Goal: Find specific page/section: Find specific page/section

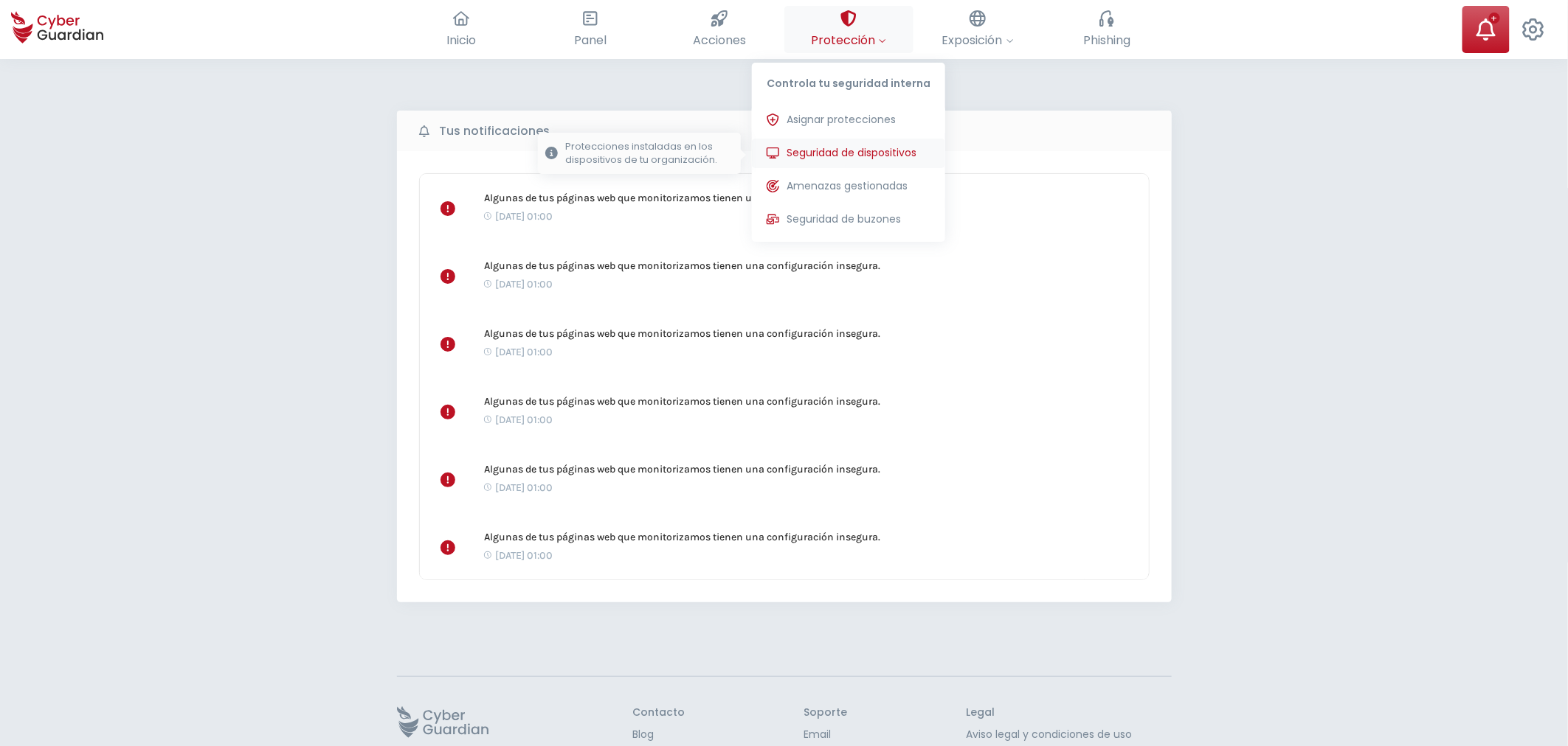
click at [849, 153] on span "Seguridad de dispositivos" at bounding box center [852, 153] width 130 height 16
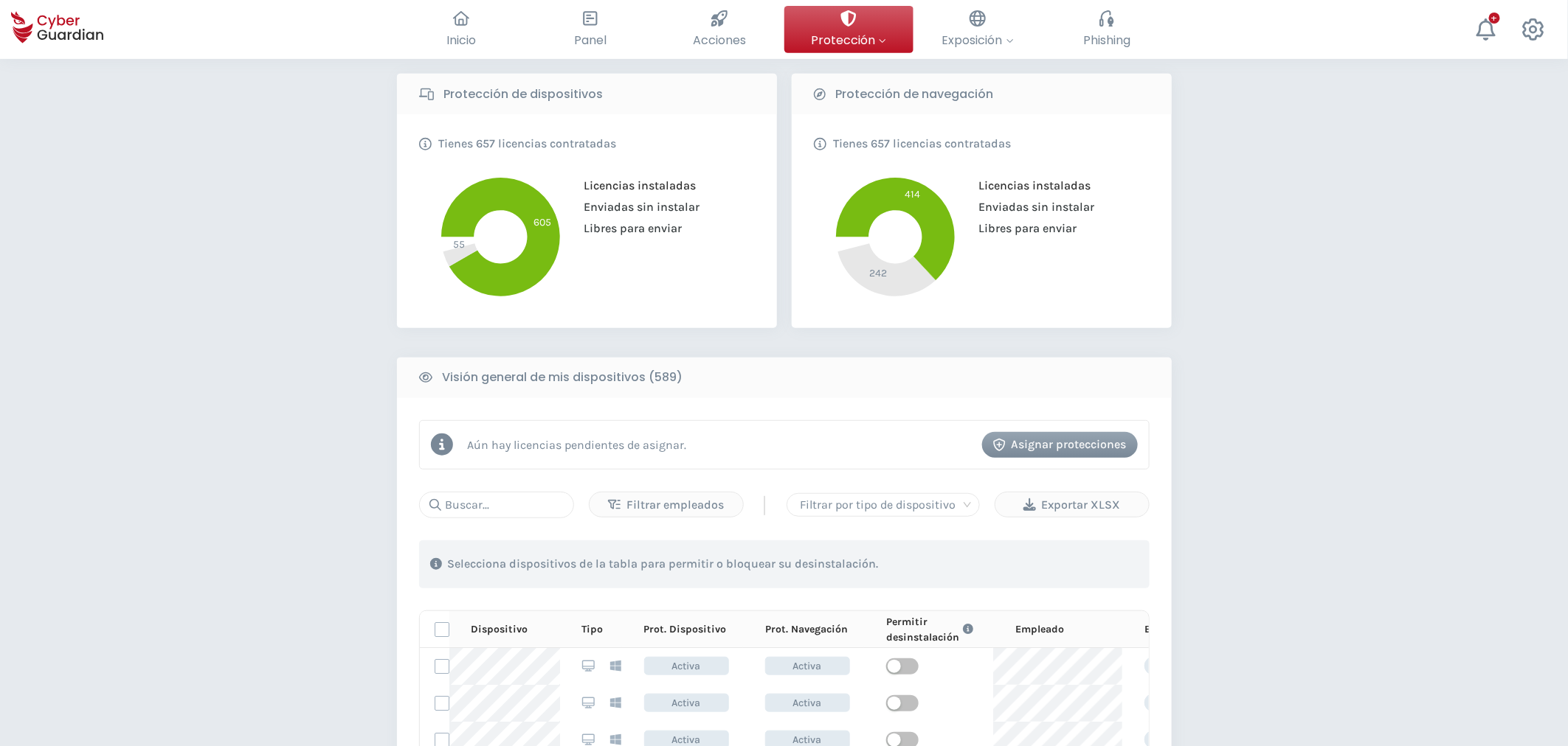
scroll to position [491, 0]
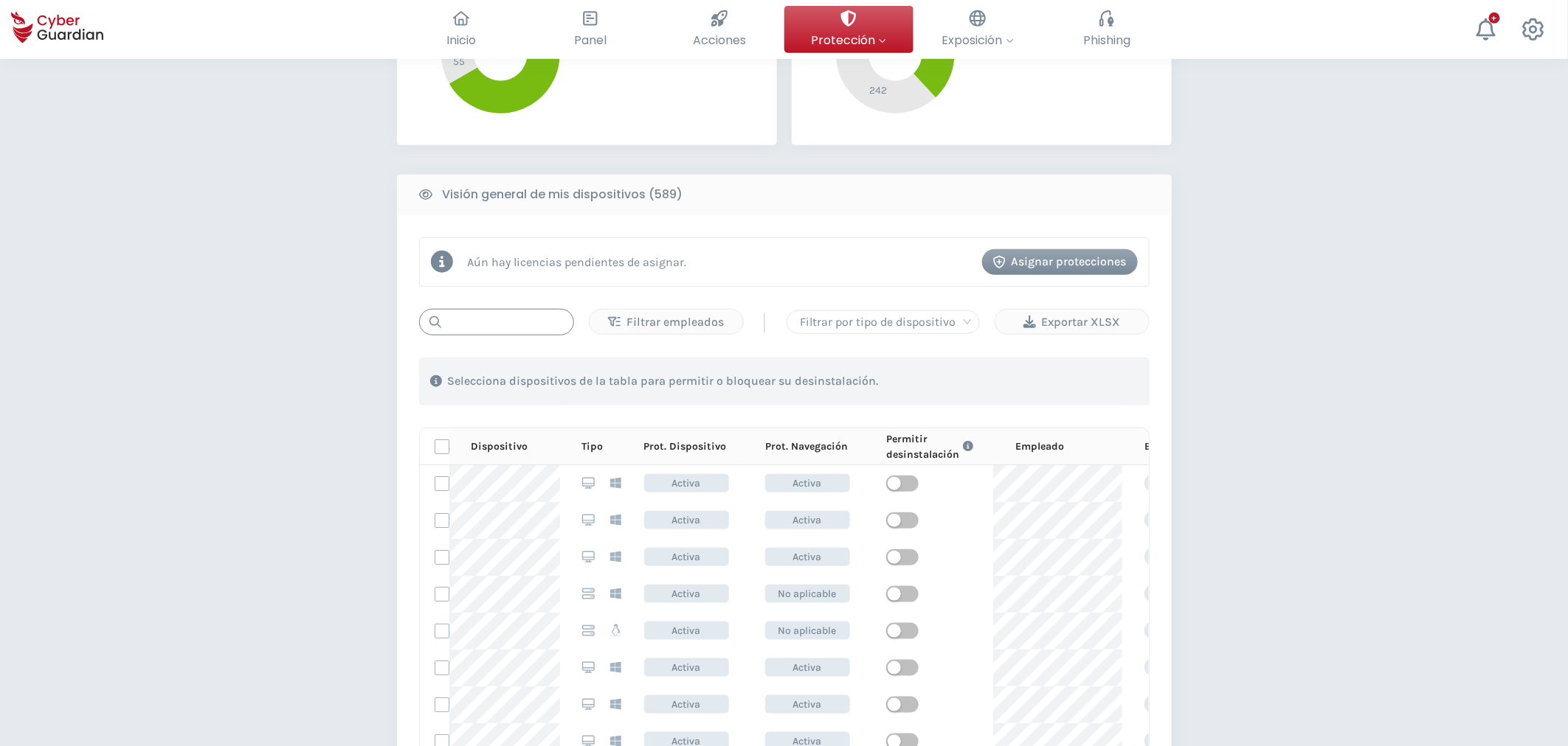
click at [526, 313] on input "text" at bounding box center [496, 322] width 155 height 26
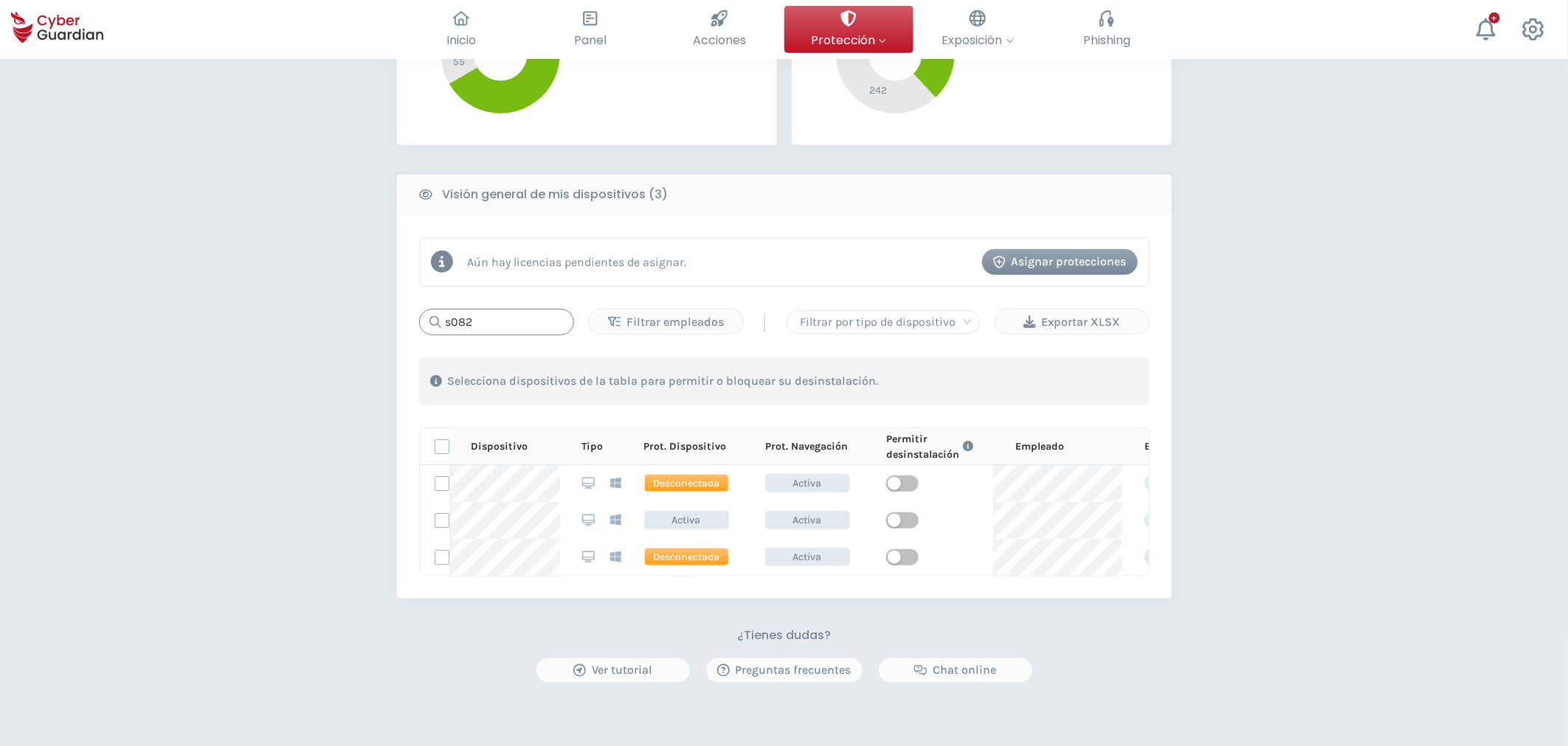
type input "s082"
